Goal: Communication & Community: Answer question/provide support

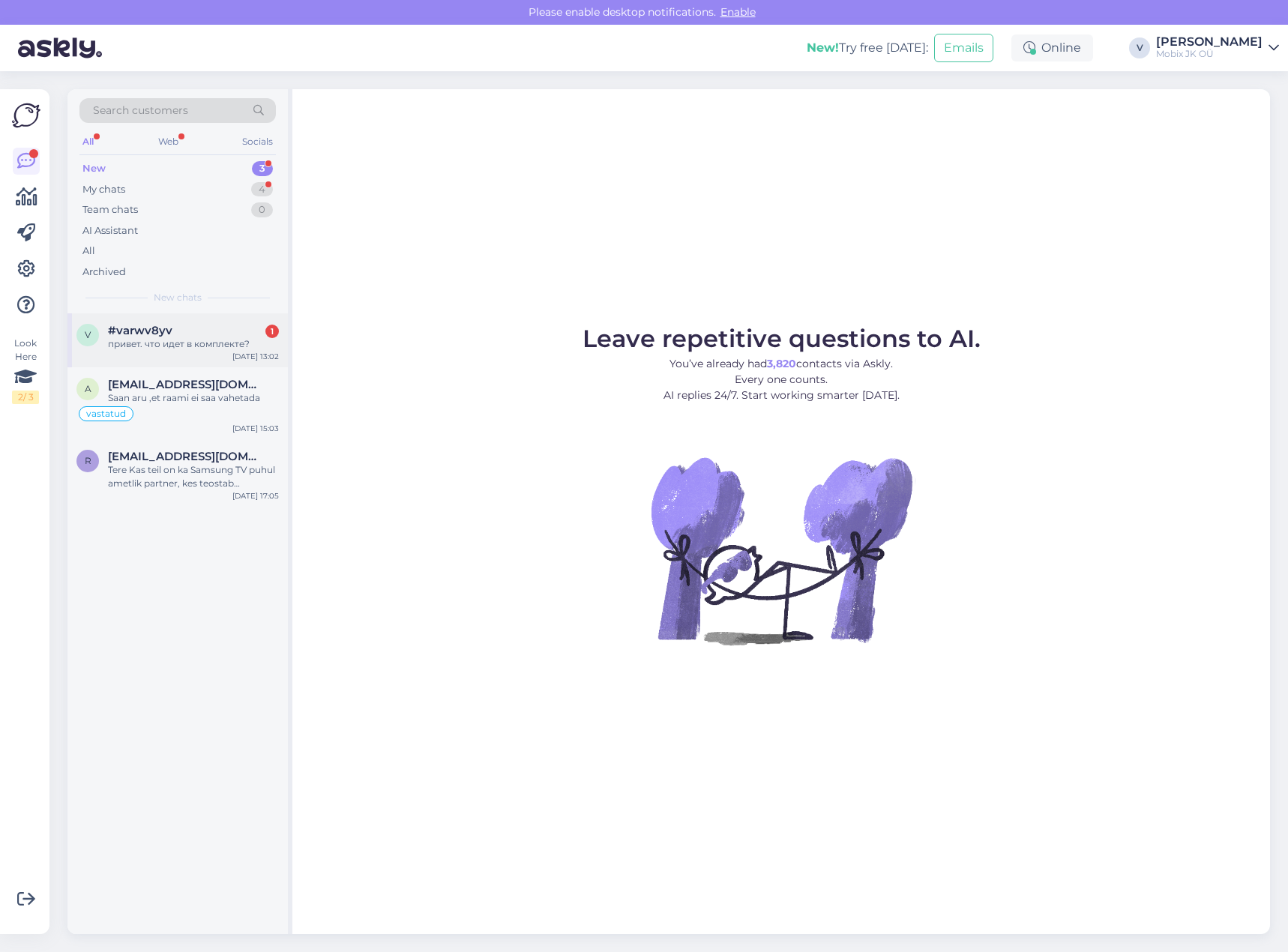
click at [245, 349] on div "привет. что идет в комплекте?" at bounding box center [193, 344] width 171 height 13
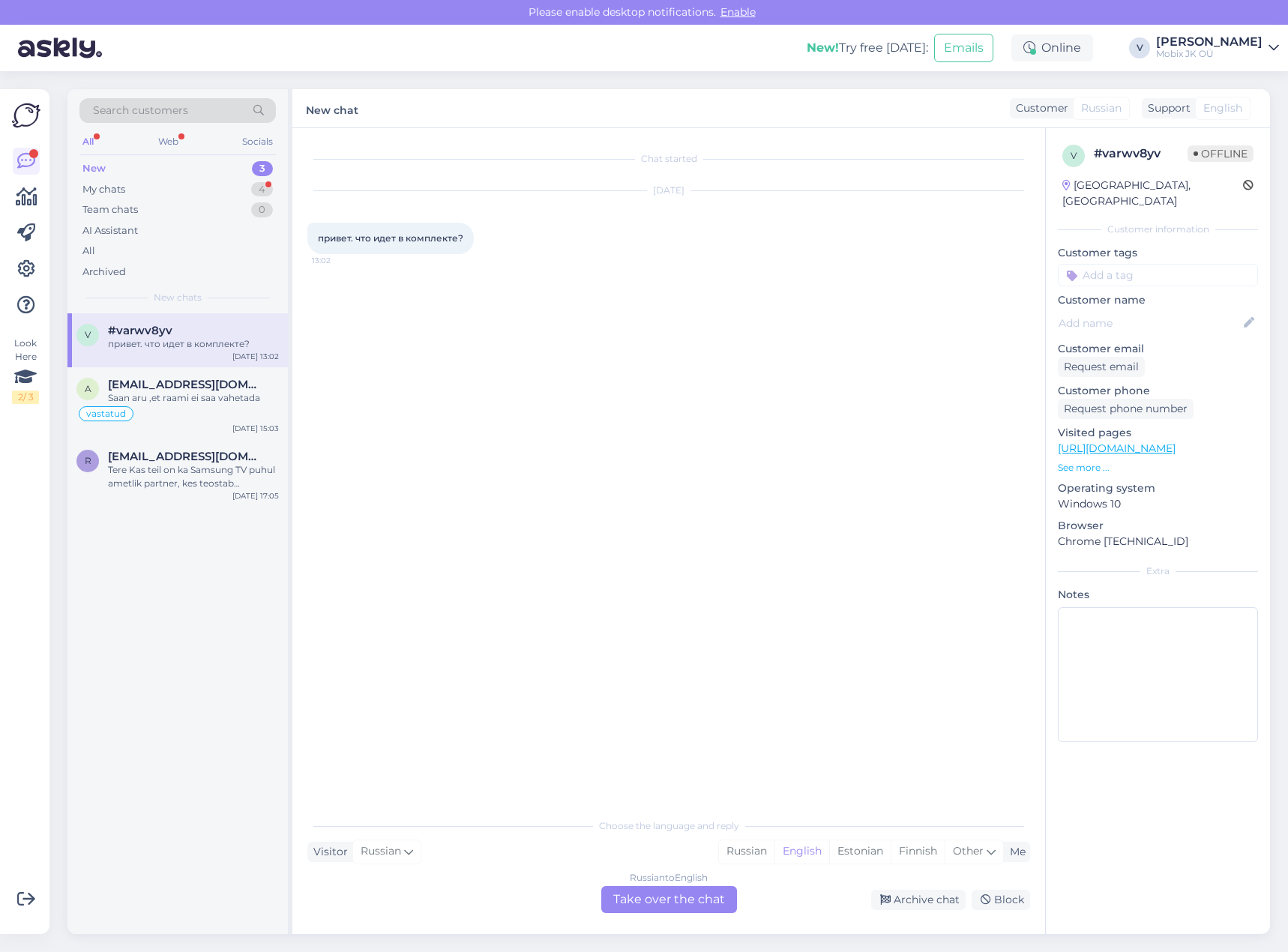
click at [1166, 442] on link "[URL][DOMAIN_NAME]" at bounding box center [1117, 448] width 118 height 13
click at [749, 842] on div "Russian" at bounding box center [746, 852] width 56 height 22
click at [708, 896] on div "Russian to Russian Take over the chat" at bounding box center [670, 900] width 136 height 27
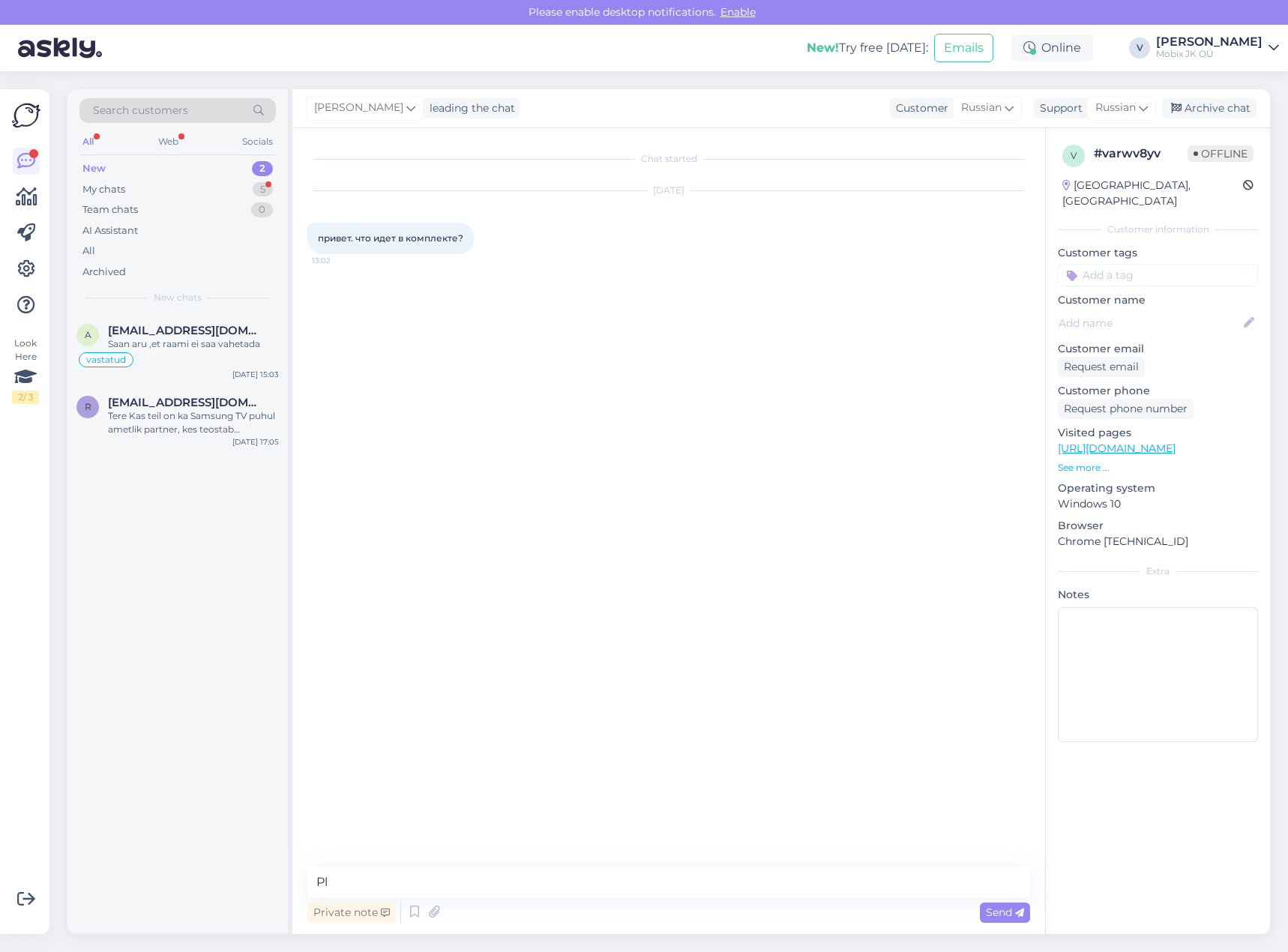
type textarea "P"
type textarea "Здравствуйте!"
click at [617, 882] on textarea at bounding box center [668, 882] width 723 height 32
paste textarea "Портативный планшет Alpha® 300i с литий-ионным аккумулятором Крепление на ремен…"
type textarea "Портативный планшет Alpha® 300i с литий-ионным аккумулятором Крепление на ремен…"
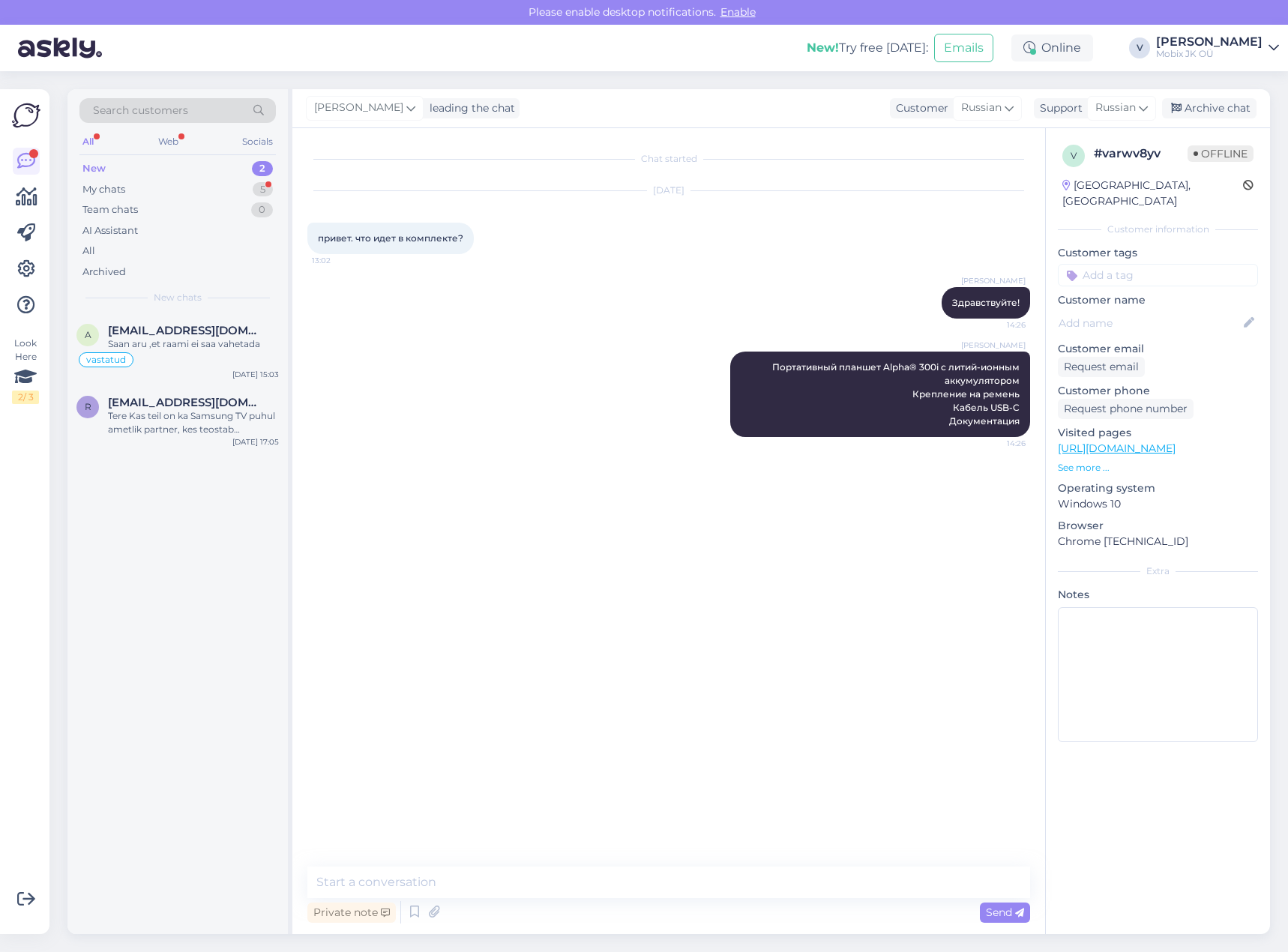
click at [1205, 264] on input at bounding box center [1158, 275] width 200 height 22
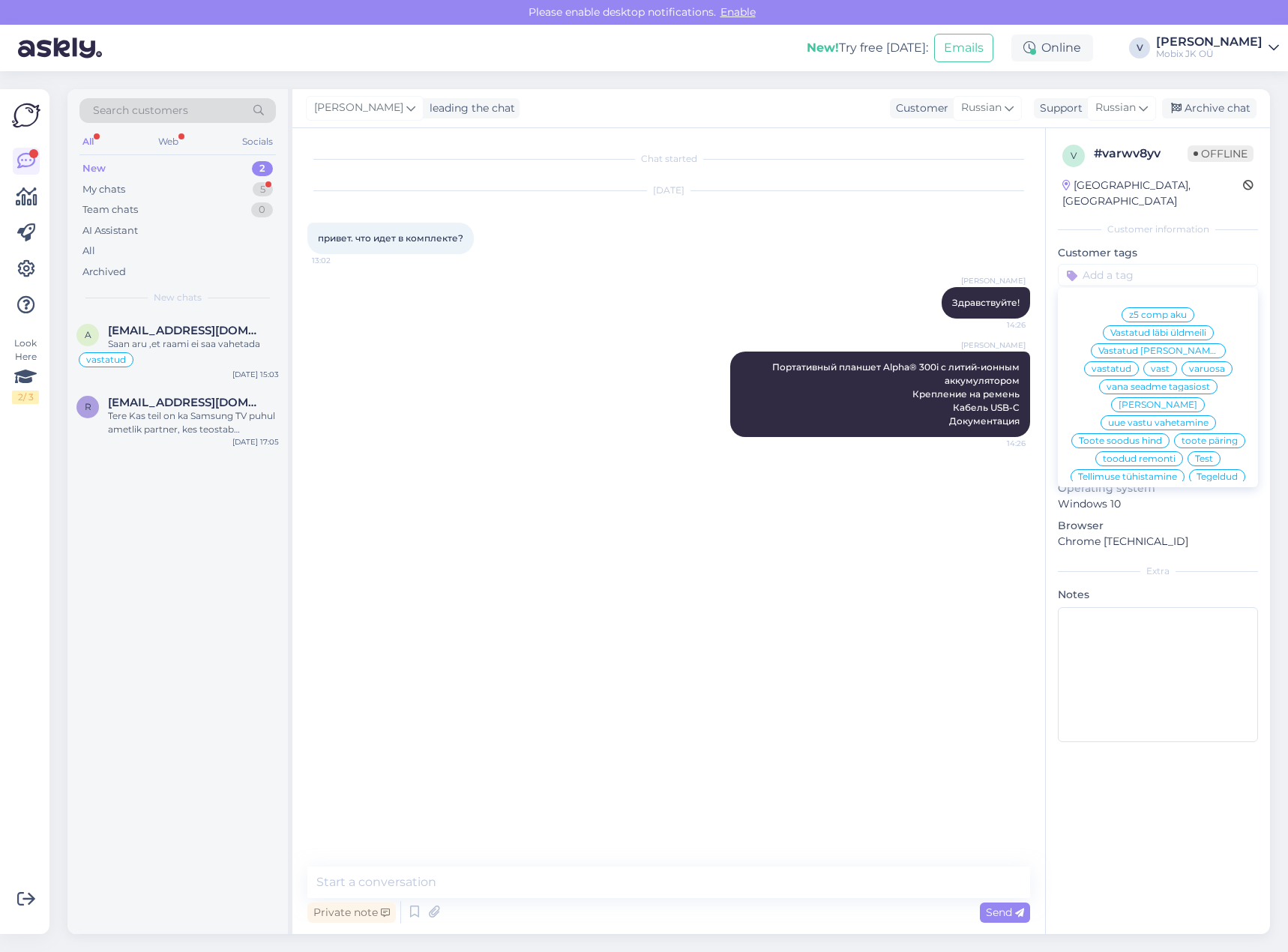
click at [1131, 364] on span "vastatud" at bounding box center [1112, 369] width 40 height 9
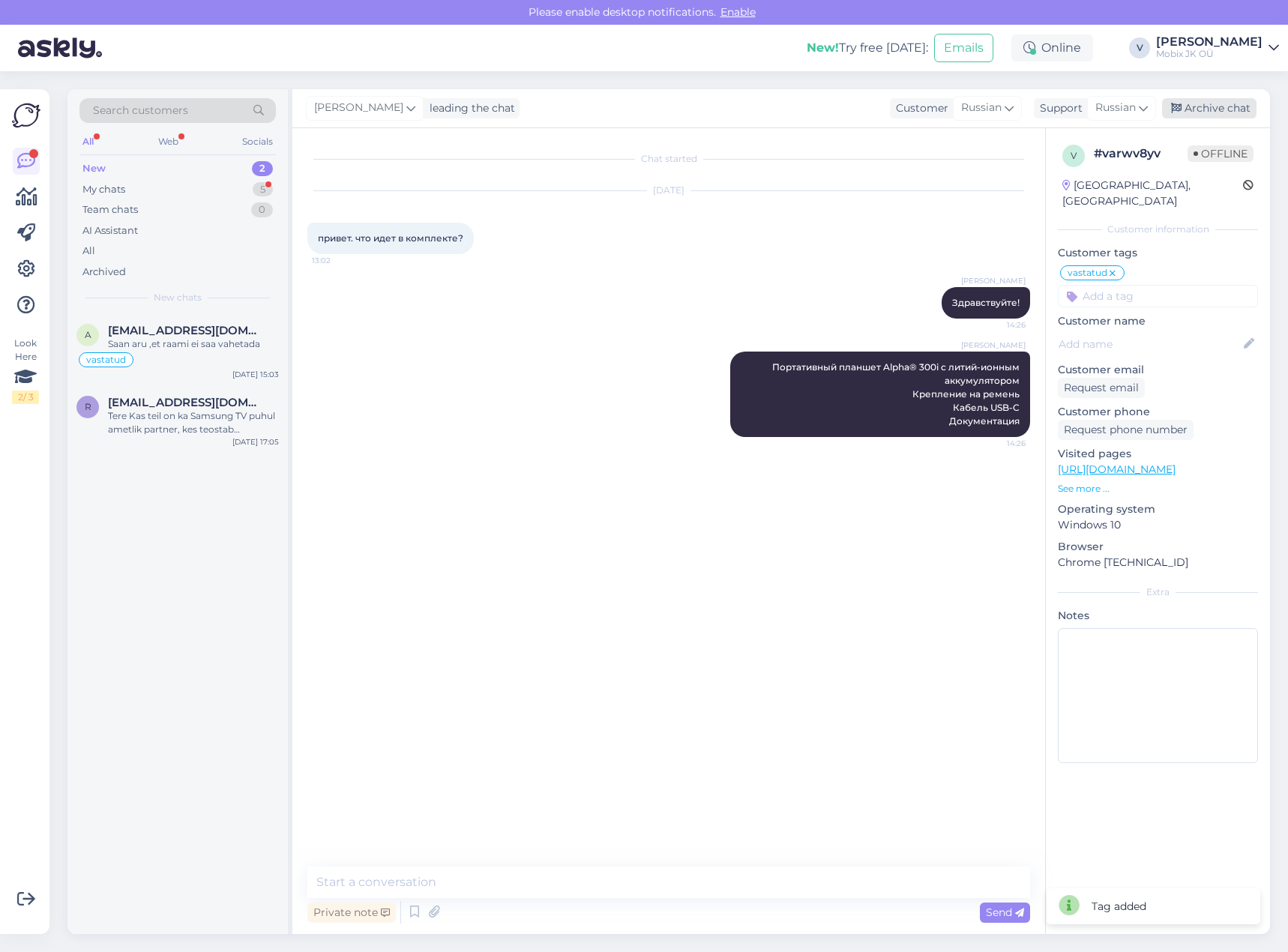
click at [1193, 113] on div "Archive chat" at bounding box center [1209, 108] width 95 height 20
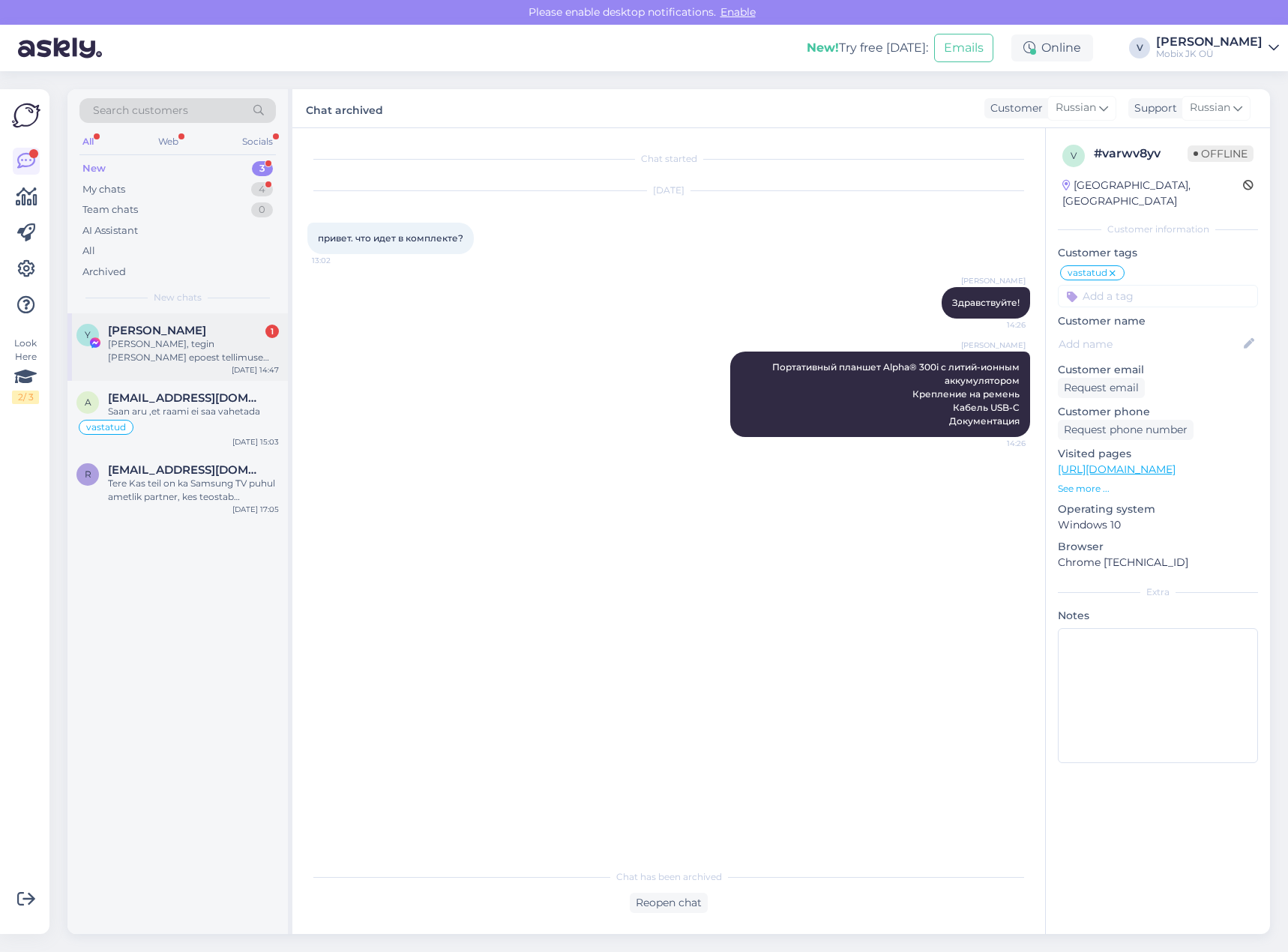
click at [212, 354] on div "[PERSON_NAME], tegin [PERSON_NAME] epoest tellimuse kuid màrkasin alles nüüd, e…" at bounding box center [193, 351] width 171 height 27
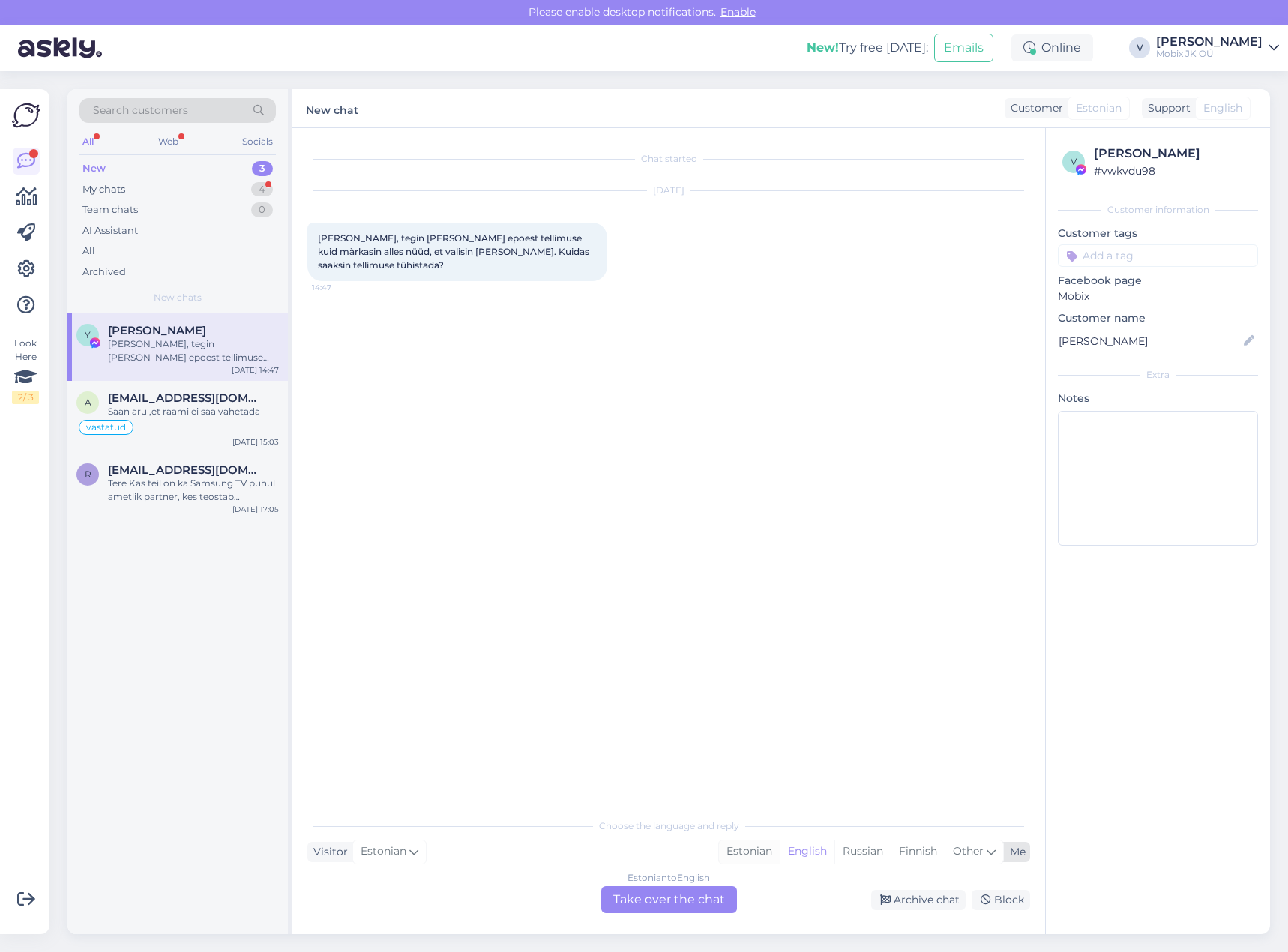
click at [766, 850] on div "Estonian" at bounding box center [749, 852] width 61 height 22
click at [688, 899] on div "Estonian to Estonian Take over the chat" at bounding box center [670, 900] width 136 height 27
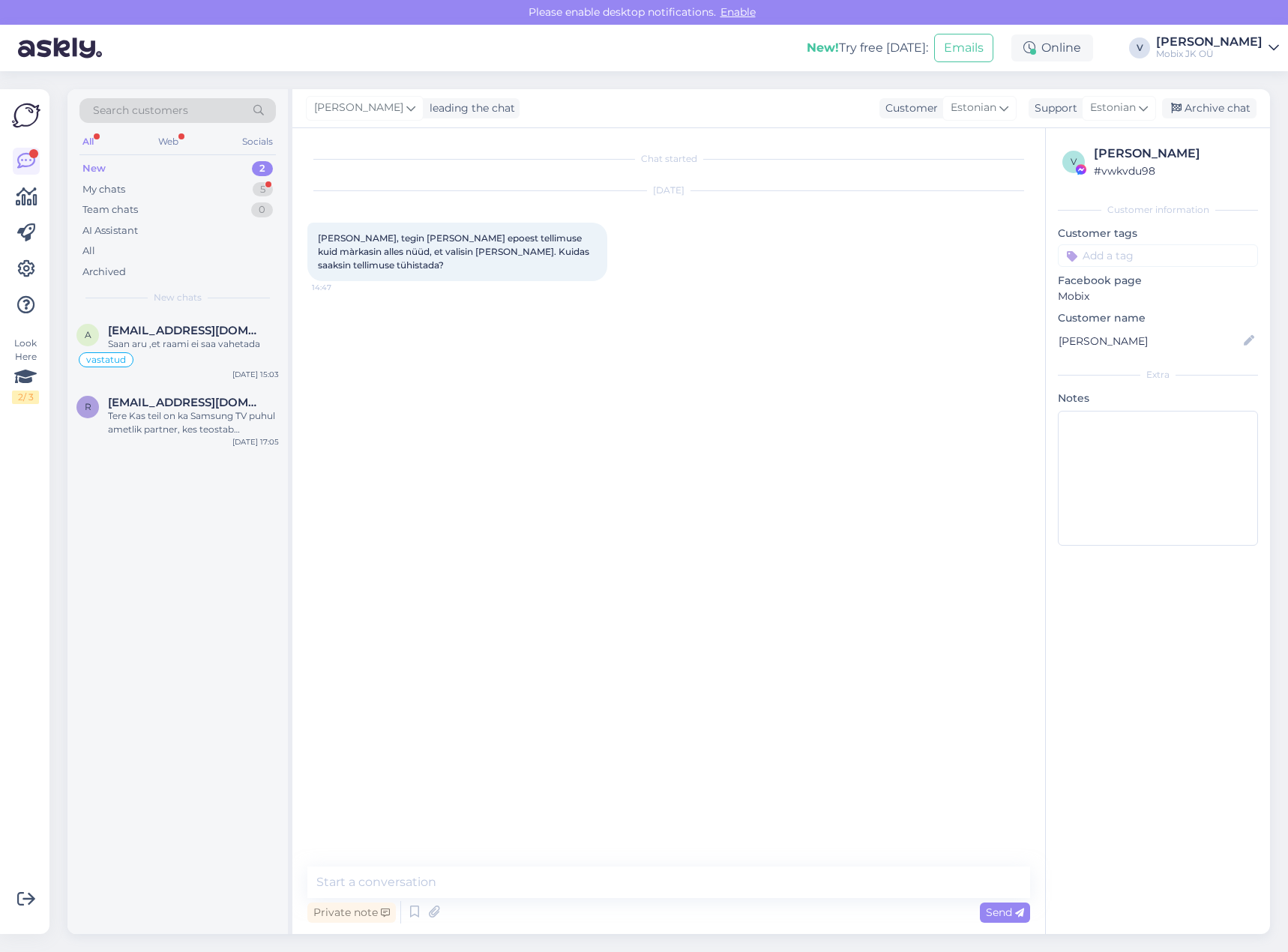
click at [704, 881] on textarea at bounding box center [668, 882] width 723 height 32
type textarea "Tere!Kuid"
type textarea "a"
type textarea "J"
type textarea "Kuidas Teie tellimuse number on?"
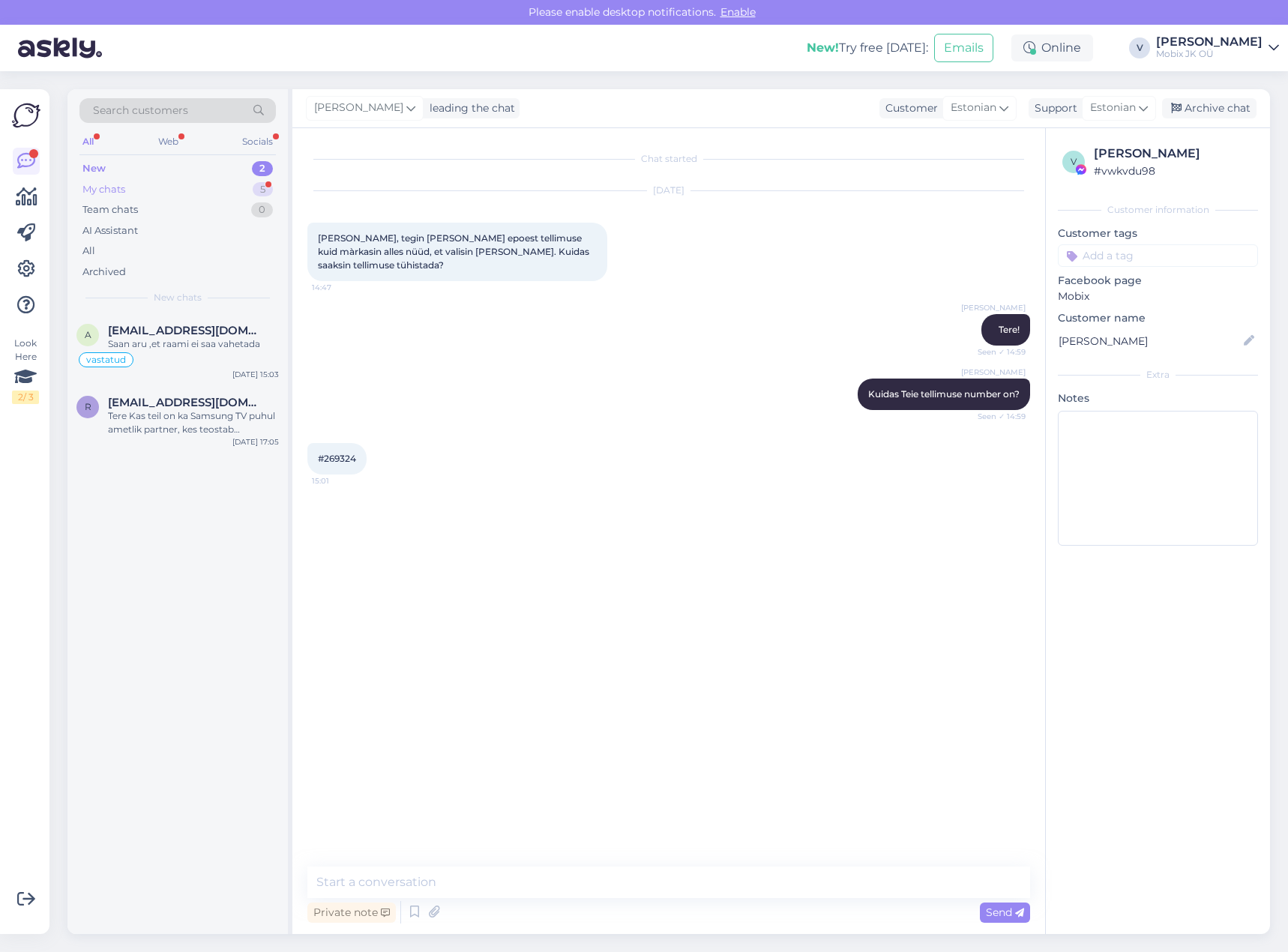
click at [256, 187] on div "5" at bounding box center [262, 190] width 20 height 15
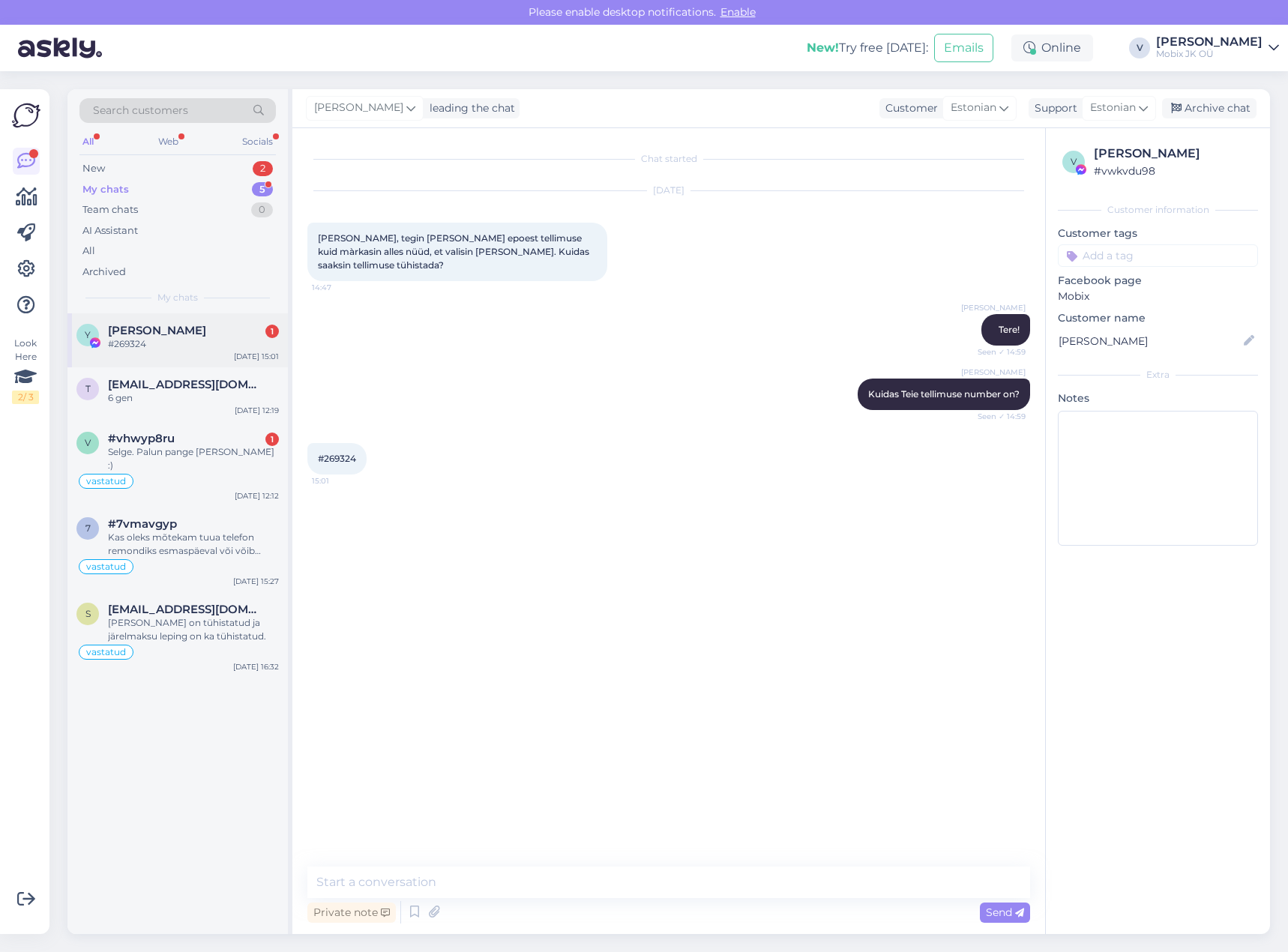
click at [230, 338] on div "#269324" at bounding box center [193, 344] width 171 height 13
drag, startPoint x: 324, startPoint y: 446, endPoint x: 356, endPoint y: 444, distance: 32.1
click at [356, 453] on span "#269324" at bounding box center [337, 459] width 38 height 12
copy span "269324"
drag, startPoint x: 607, startPoint y: 718, endPoint x: 617, endPoint y: 708, distance: 14.1
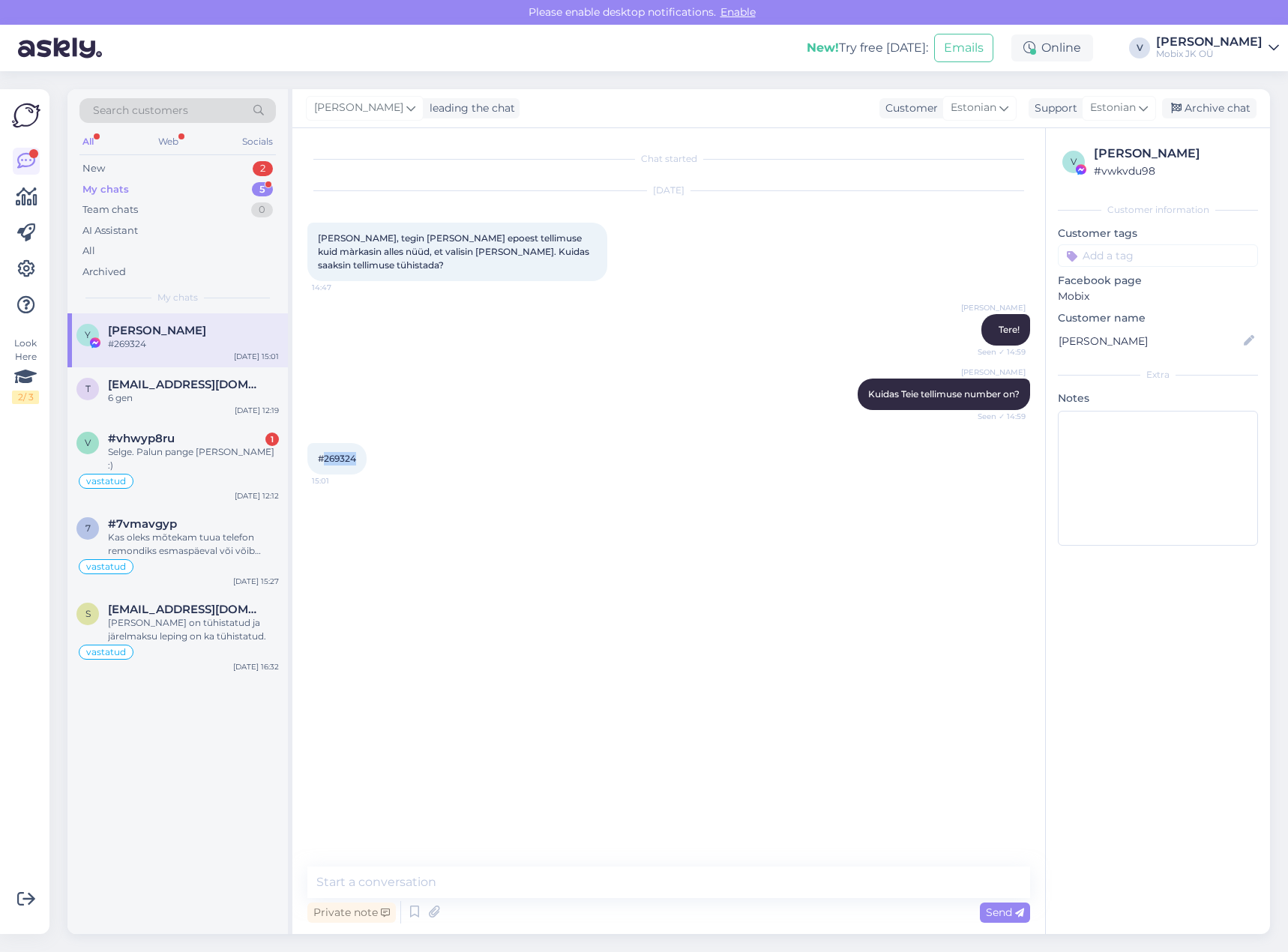
click at [608, 716] on div "Chat started [DATE] Tere, tegin [PERSON_NAME] epoest tellimuse kuid màrkasin al…" at bounding box center [675, 499] width 736 height 710
click at [867, 882] on textarea at bounding box center [668, 882] width 723 height 32
type textarea "S"
click at [780, 873] on textarea at bounding box center [668, 882] width 723 height 32
type textarea "Jah, saab tühistada. Mis tooted Teile vaja oleks?"
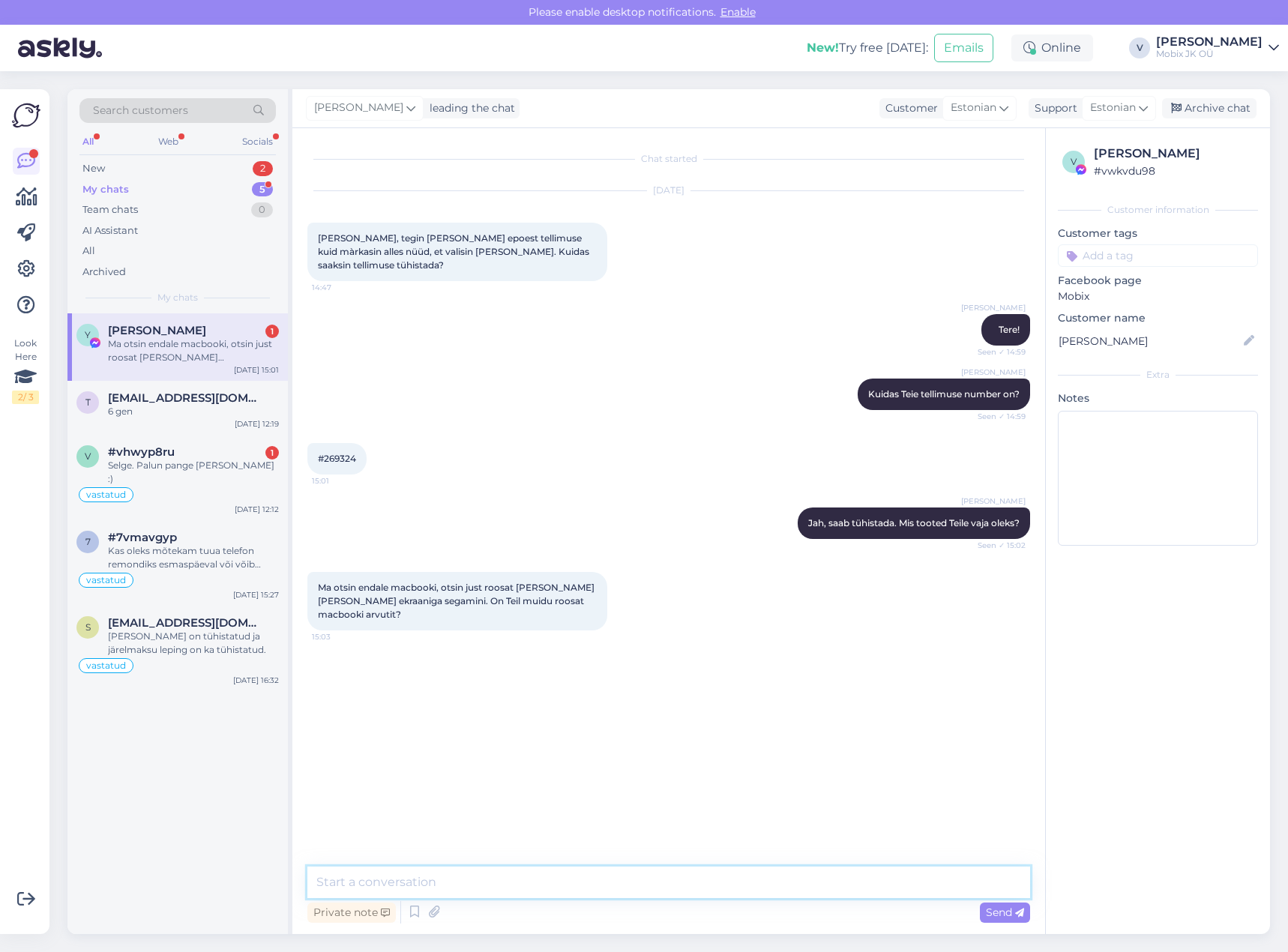
click at [750, 881] on textarea at bounding box center [668, 882] width 723 height 32
paste textarea "[URL][DOMAIN_NAME]"
type textarea "edastan Teile lingi , kus on kõik uued MacBook arvutid, värv Starlight on beezi…"
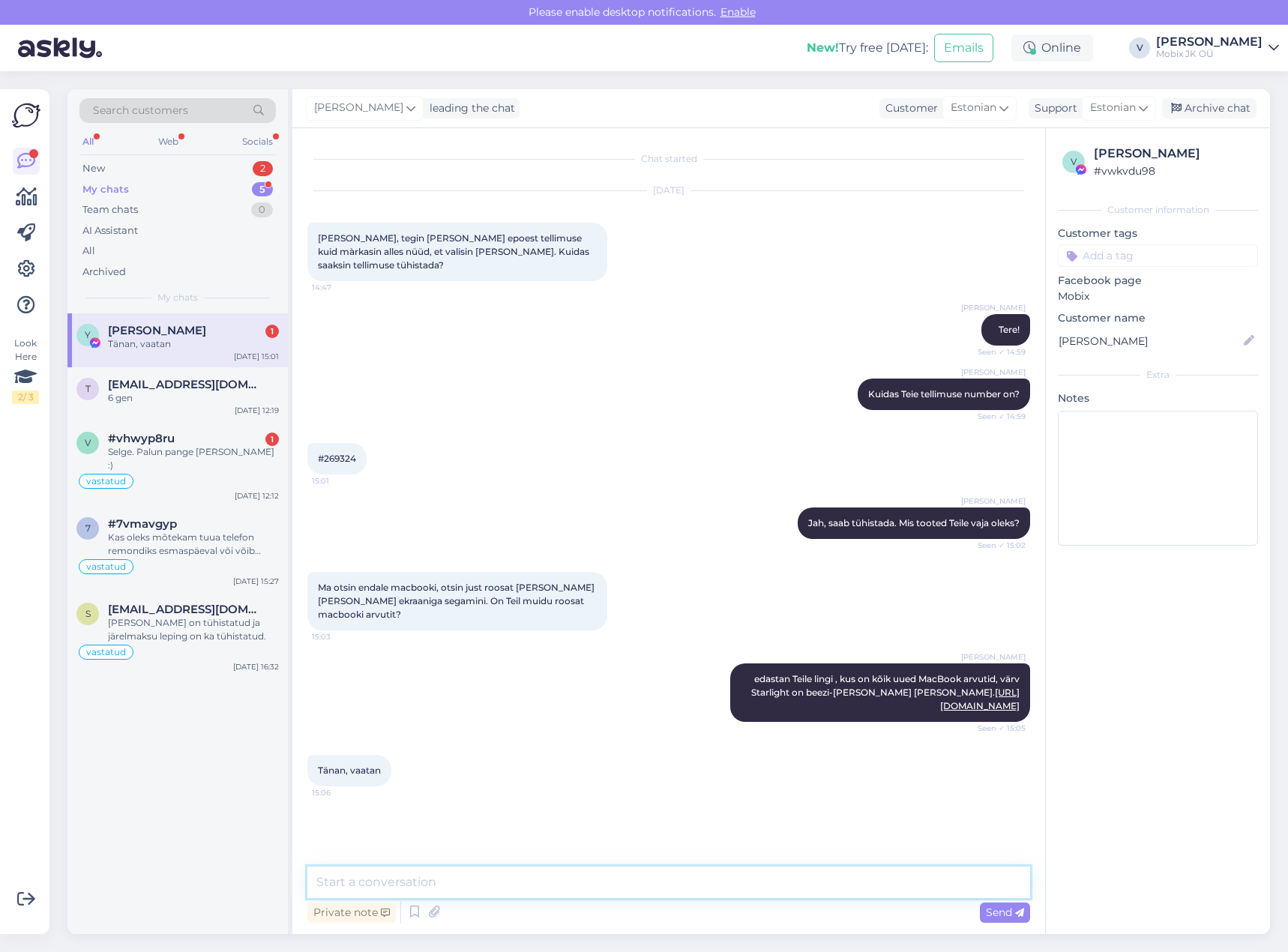
click at [558, 871] on textarea at bounding box center [668, 882] width 723 height 32
type textarea "Teeme nii!"
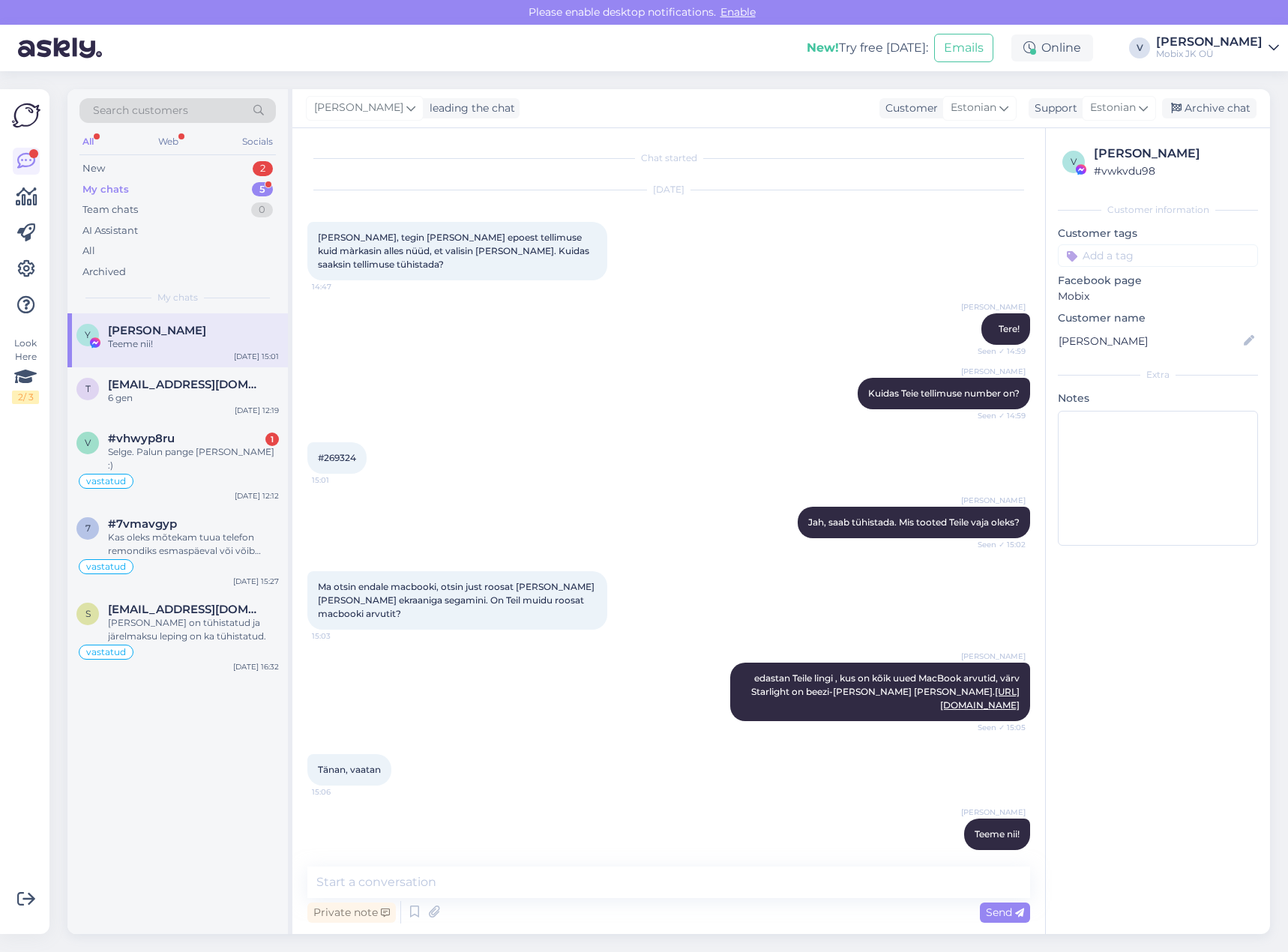
click at [1142, 258] on input at bounding box center [1158, 256] width 200 height 22
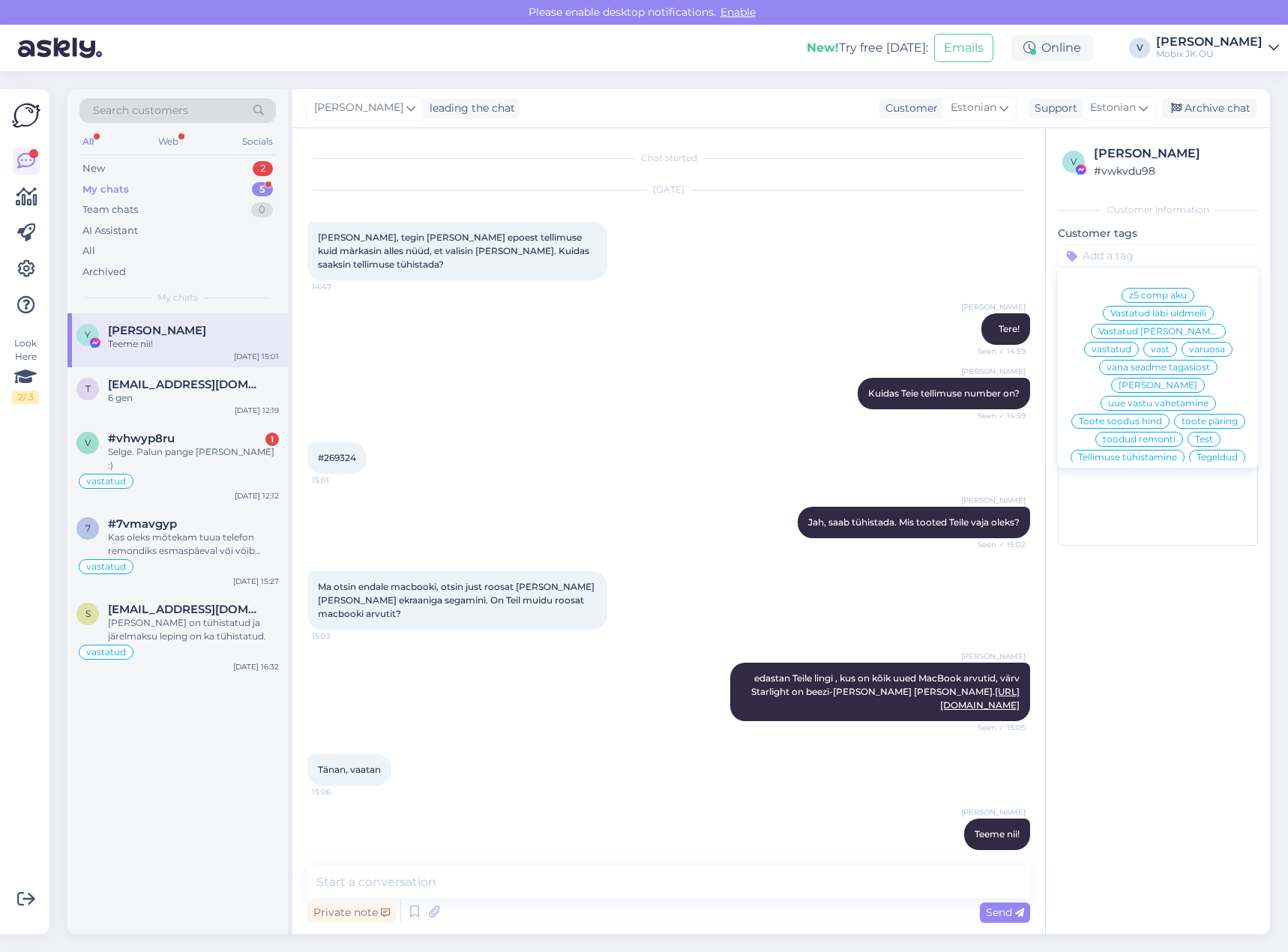
click at [1131, 345] on span "vastatud" at bounding box center [1112, 349] width 40 height 9
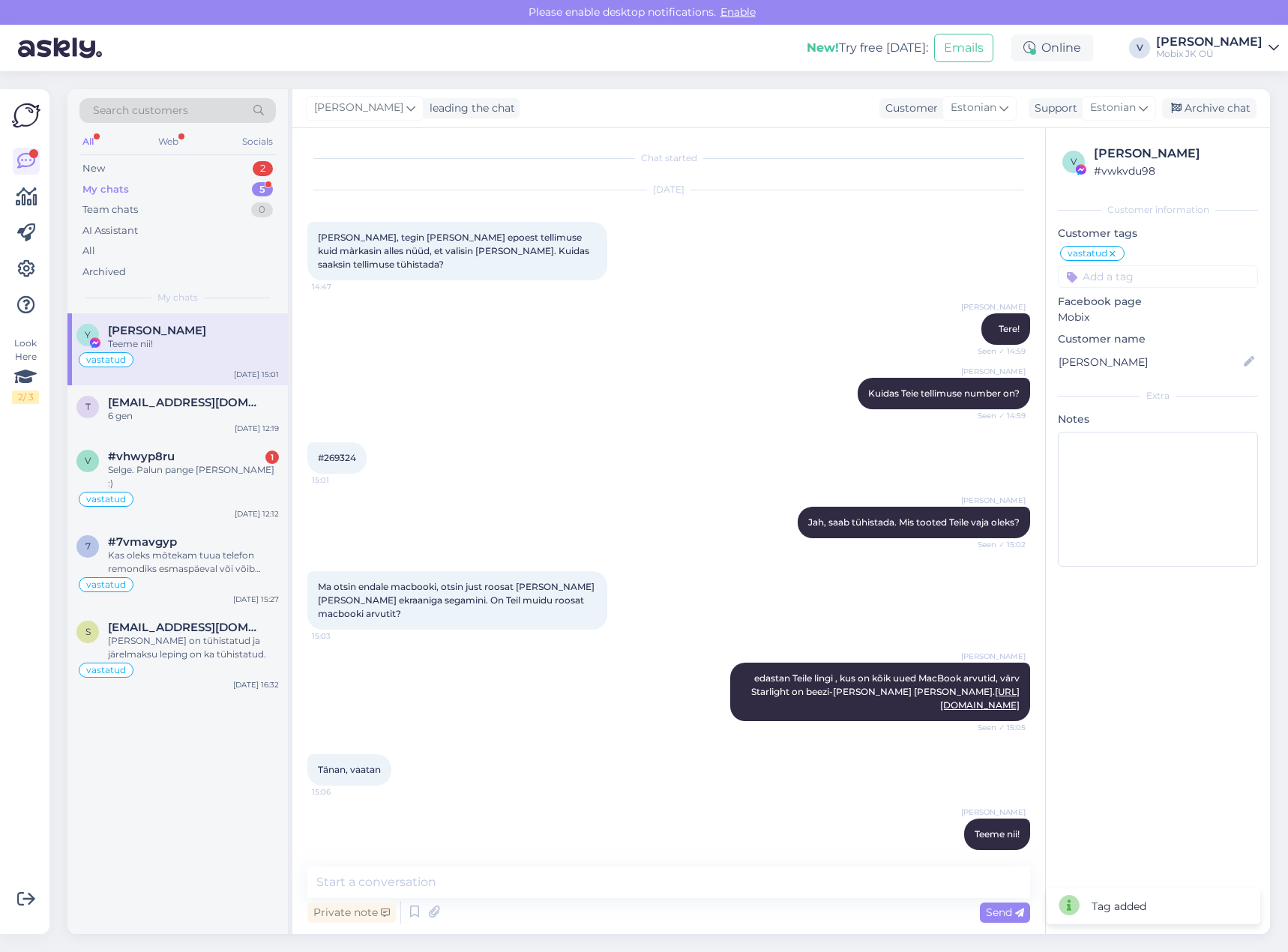
click at [1207, 120] on div "[PERSON_NAME] leading the chat Customer Estonian Support Estonian Archive chat" at bounding box center [781, 109] width 978 height 39
click at [1227, 113] on div "Archive chat" at bounding box center [1209, 108] width 95 height 20
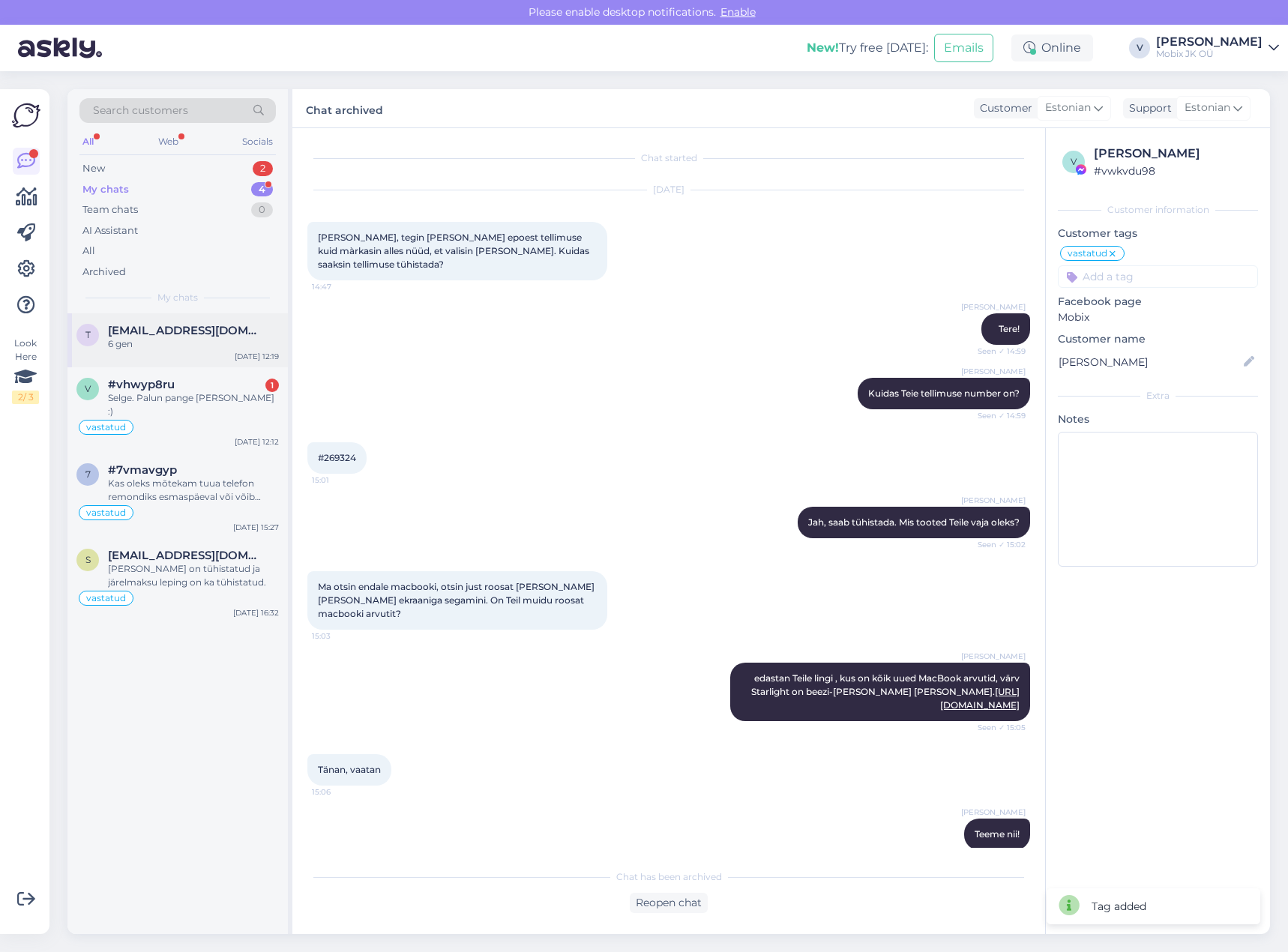
click at [194, 346] on div "6 gen" at bounding box center [193, 344] width 171 height 13
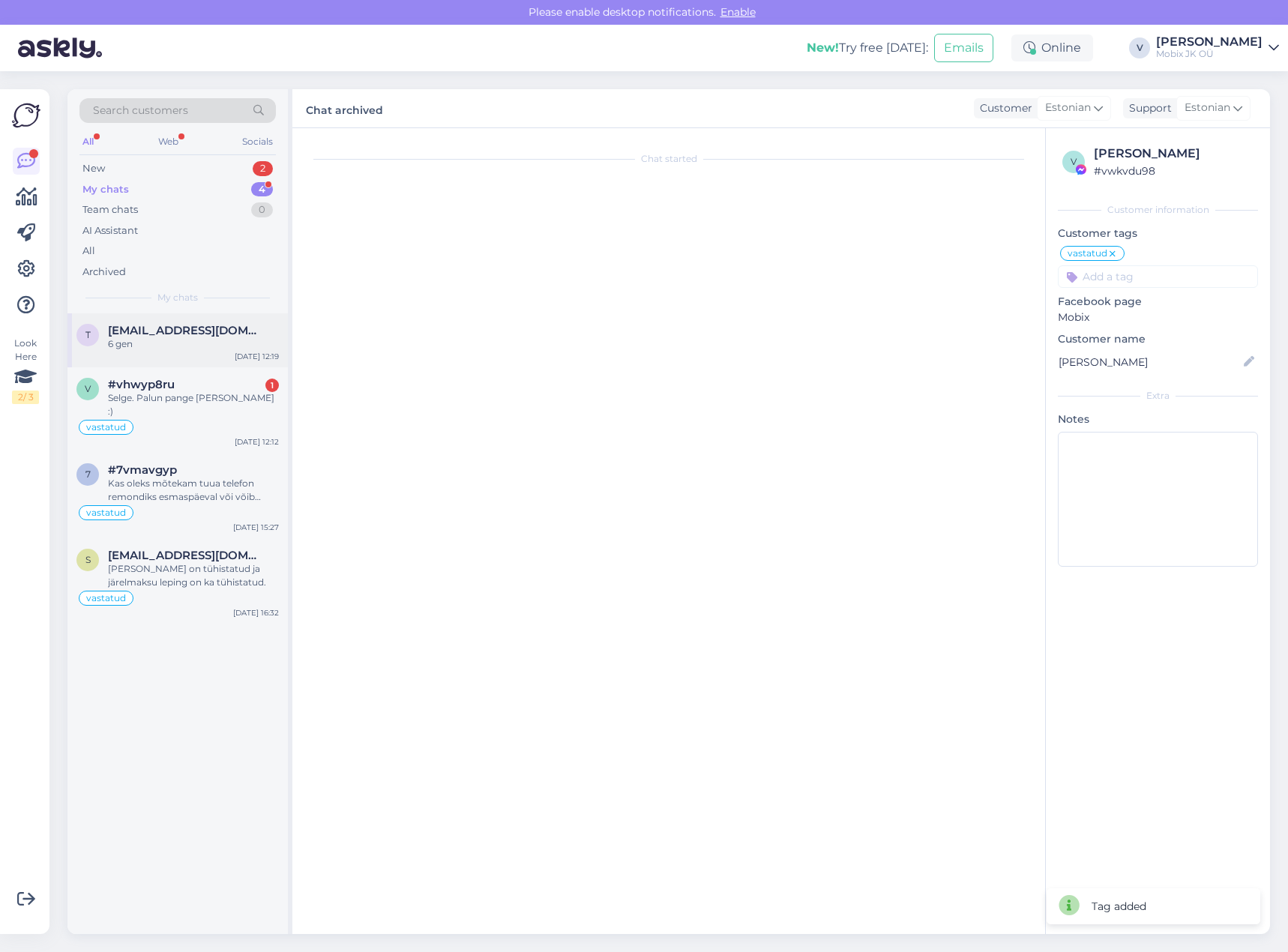
scroll to position [0, 0]
